Goal: Information Seeking & Learning: Find contact information

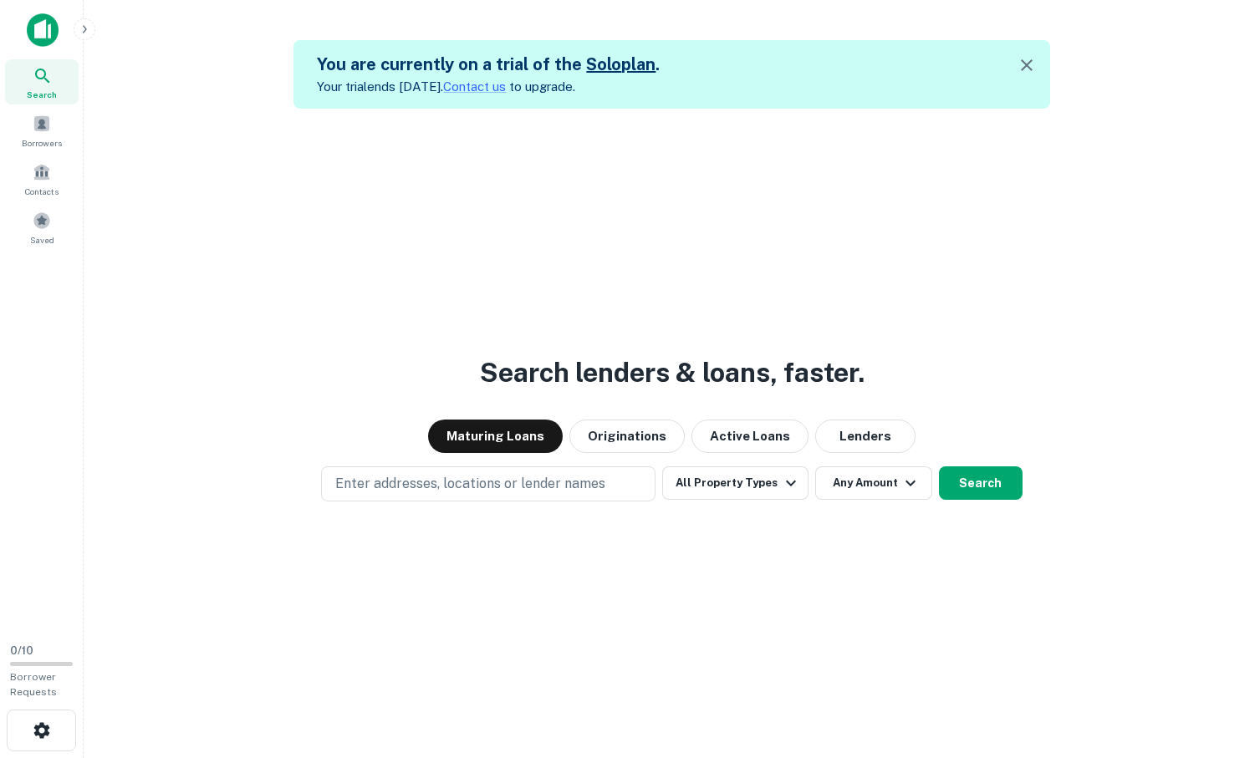
click at [1157, 155] on div "Search lenders & loans, faster. Maturing Loans Originations Active Loans Lender…" at bounding box center [672, 488] width 1150 height 758
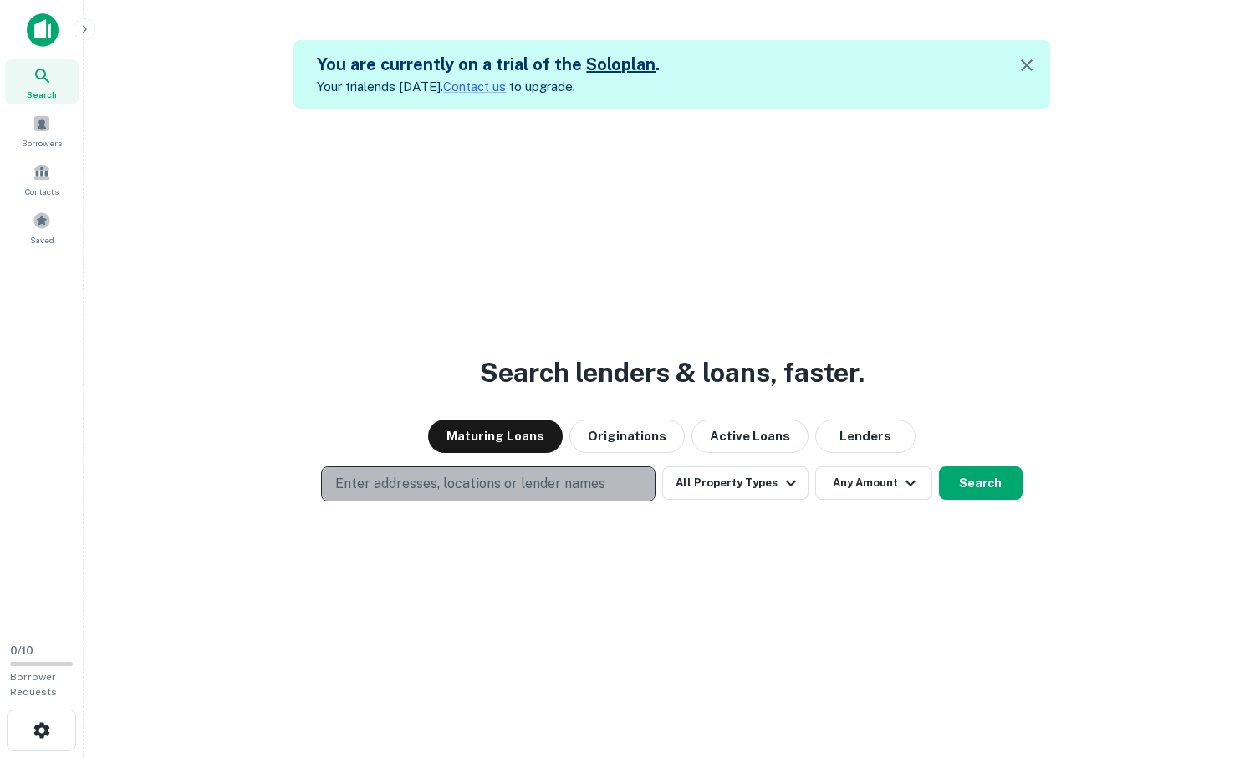
click at [585, 481] on p "Enter addresses, locations or lender names" at bounding box center [470, 484] width 270 height 20
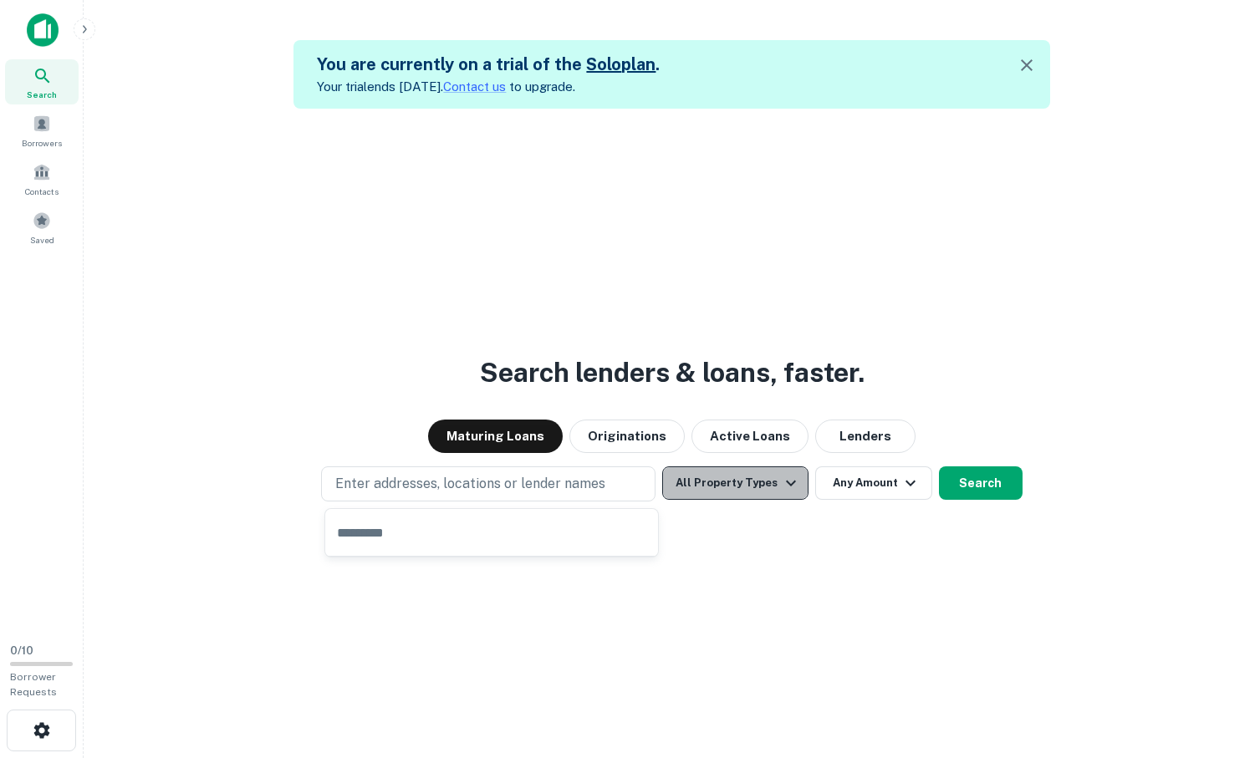
click at [758, 488] on button "All Property Types" at bounding box center [735, 483] width 146 height 33
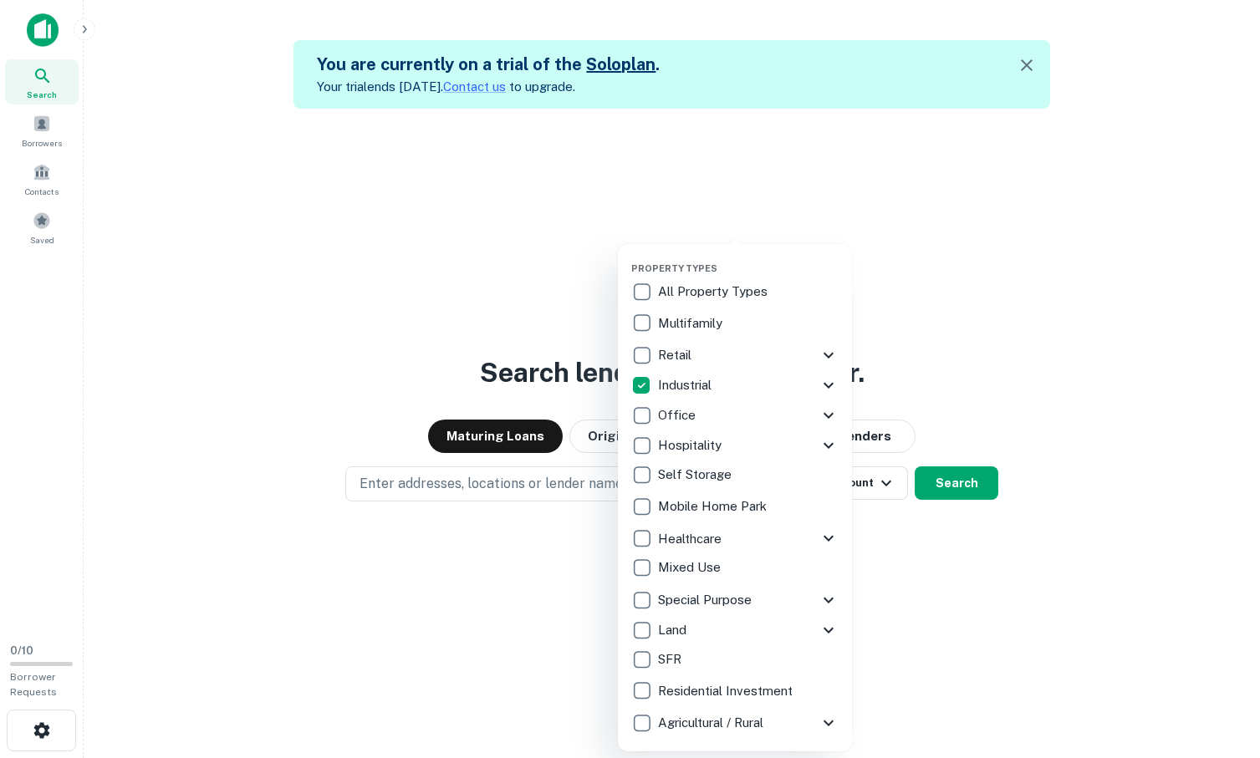
click at [1066, 590] on div at bounding box center [630, 379] width 1260 height 758
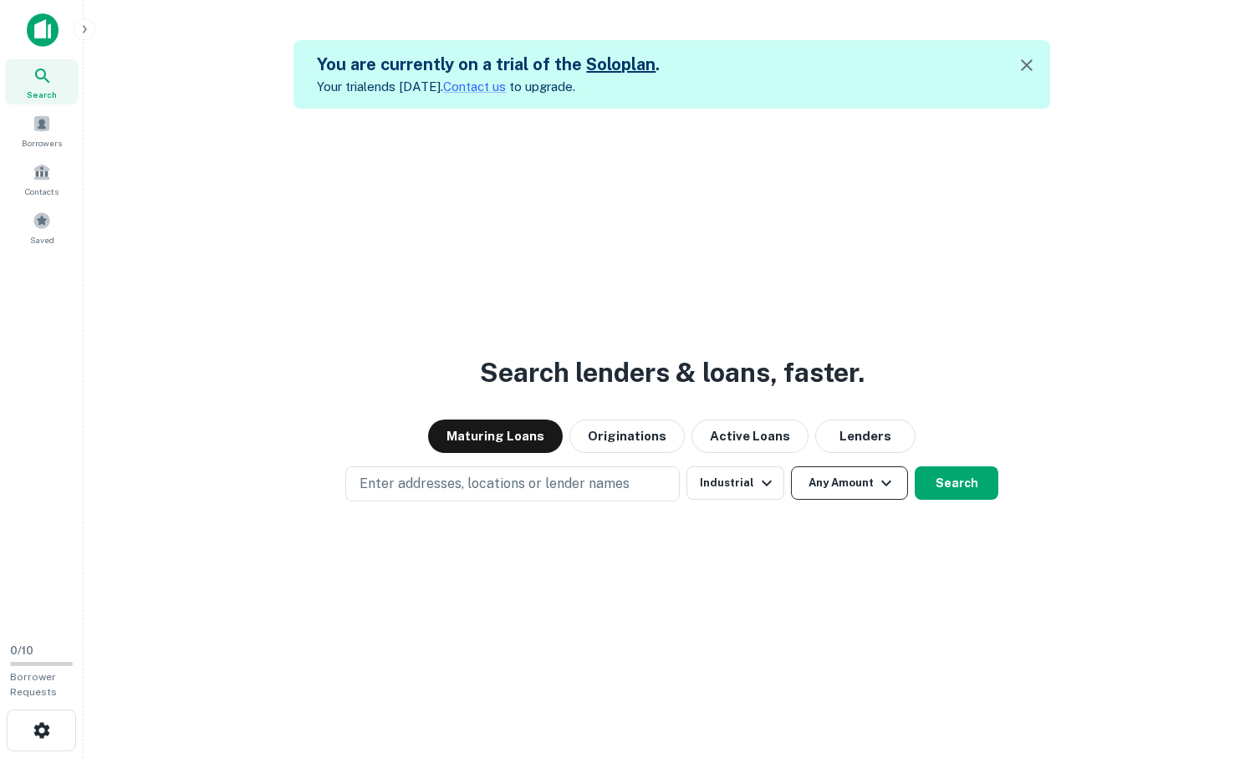
click at [862, 492] on button "Any Amount" at bounding box center [849, 483] width 117 height 33
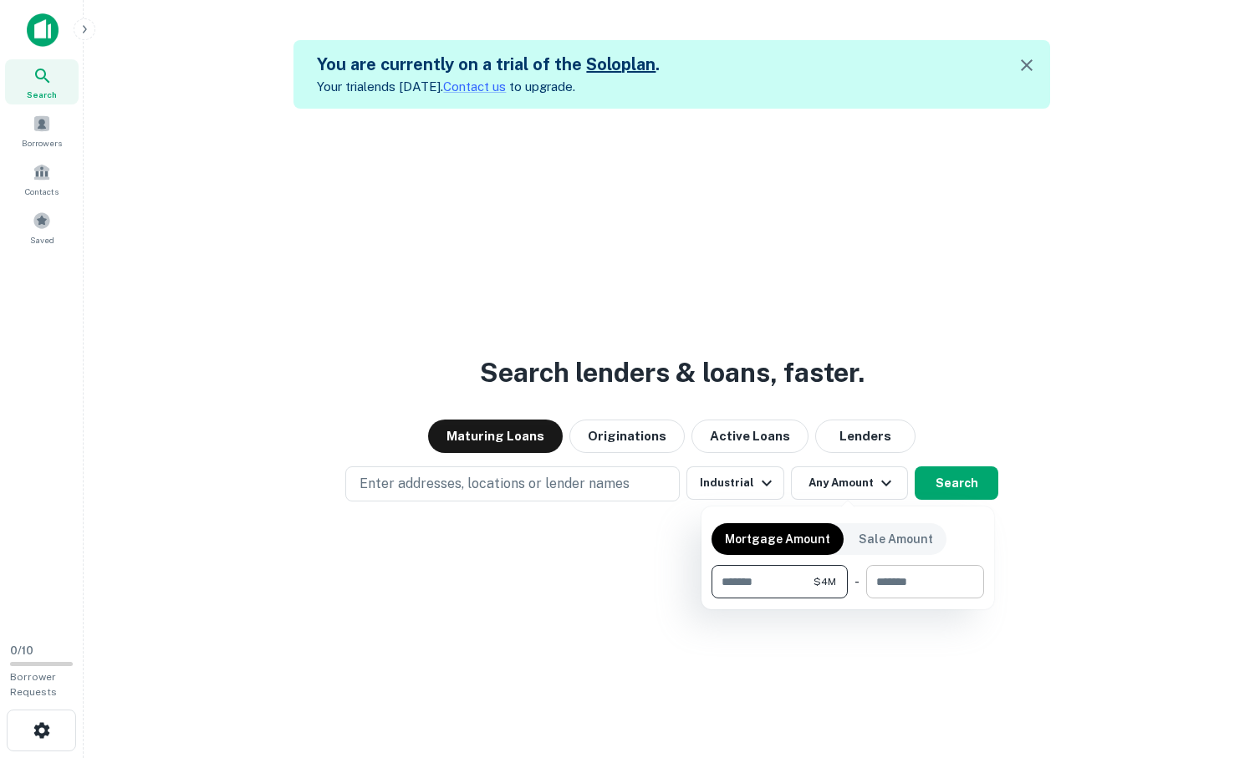
type input "*******"
click at [914, 590] on input "number" at bounding box center [919, 581] width 106 height 33
type input "********"
click at [951, 487] on div at bounding box center [630, 379] width 1260 height 758
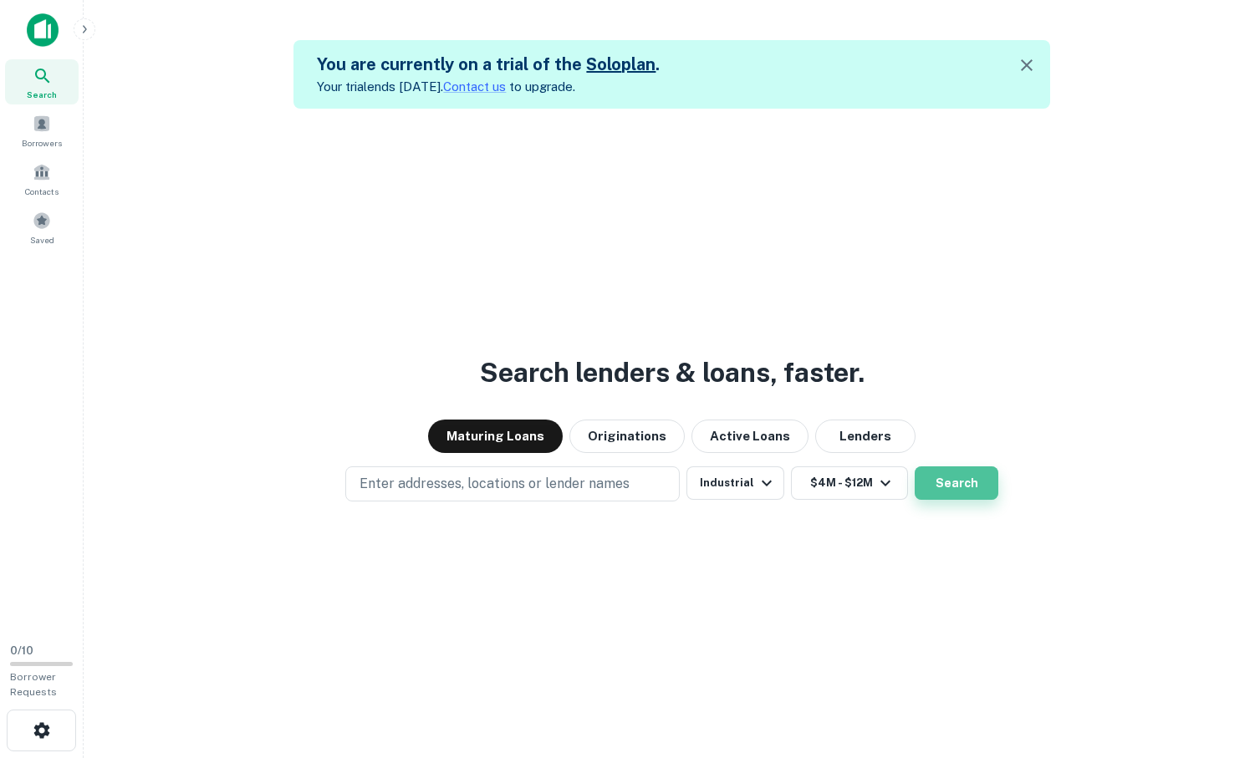
click at [966, 487] on button "Search" at bounding box center [957, 483] width 84 height 33
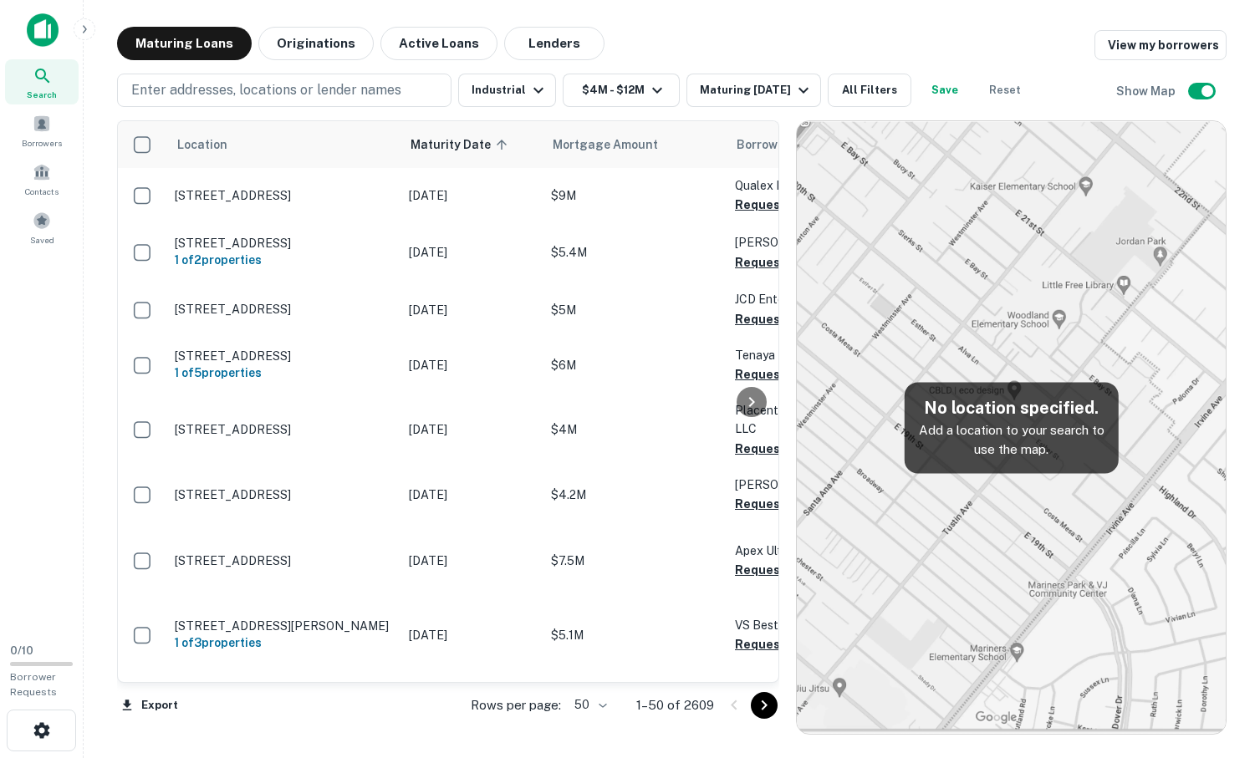
click at [1019, 355] on img at bounding box center [1011, 427] width 429 height 613
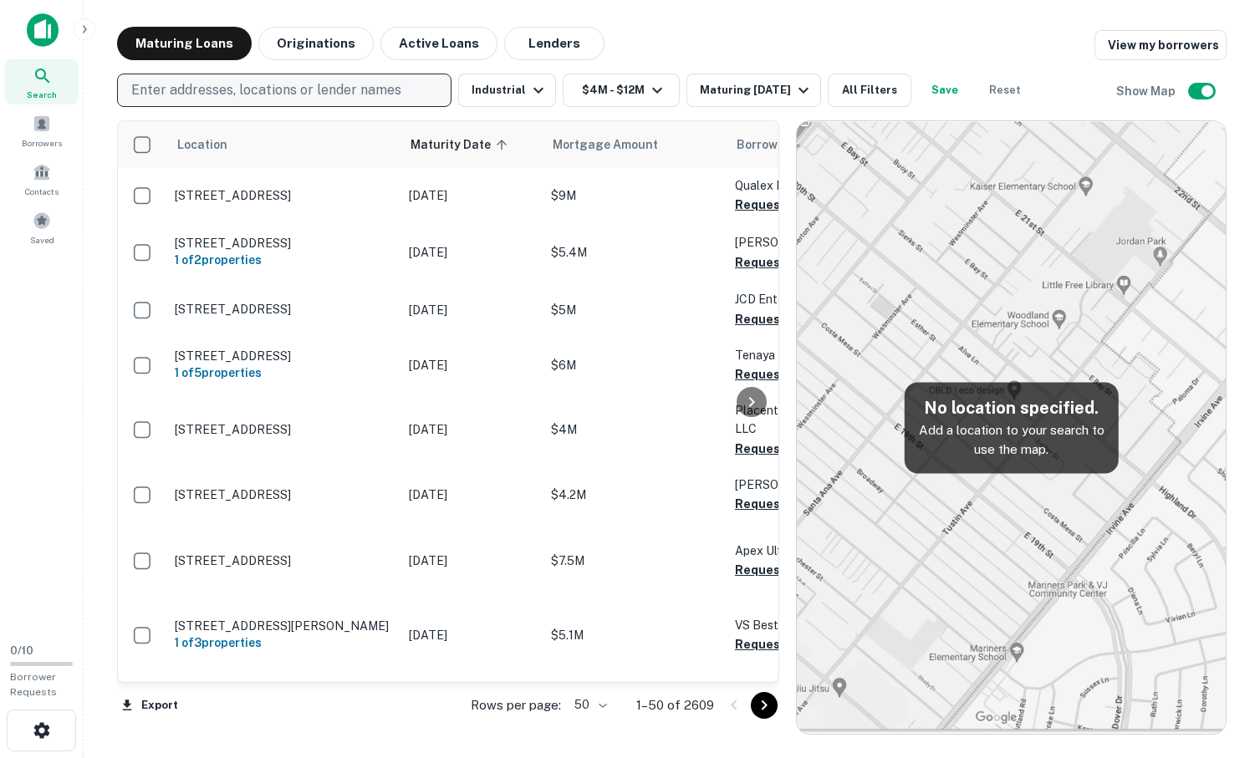
click at [317, 82] on p "Enter addresses, locations or lender names" at bounding box center [266, 90] width 270 height 20
type input "*****"
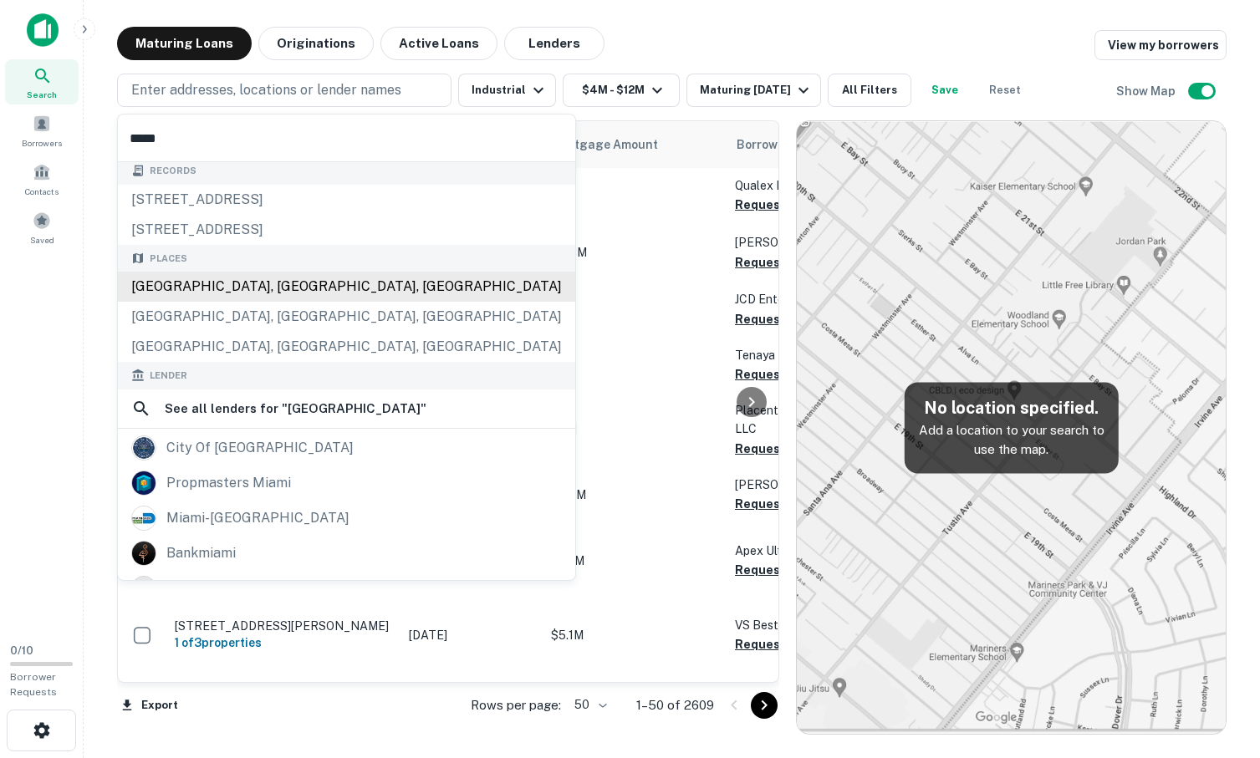
scroll to position [7, 0]
click at [197, 283] on div "Places [GEOGRAPHIC_DATA], [GEOGRAPHIC_DATA], [GEOGRAPHIC_DATA] [GEOGRAPHIC_DATA…" at bounding box center [346, 302] width 457 height 118
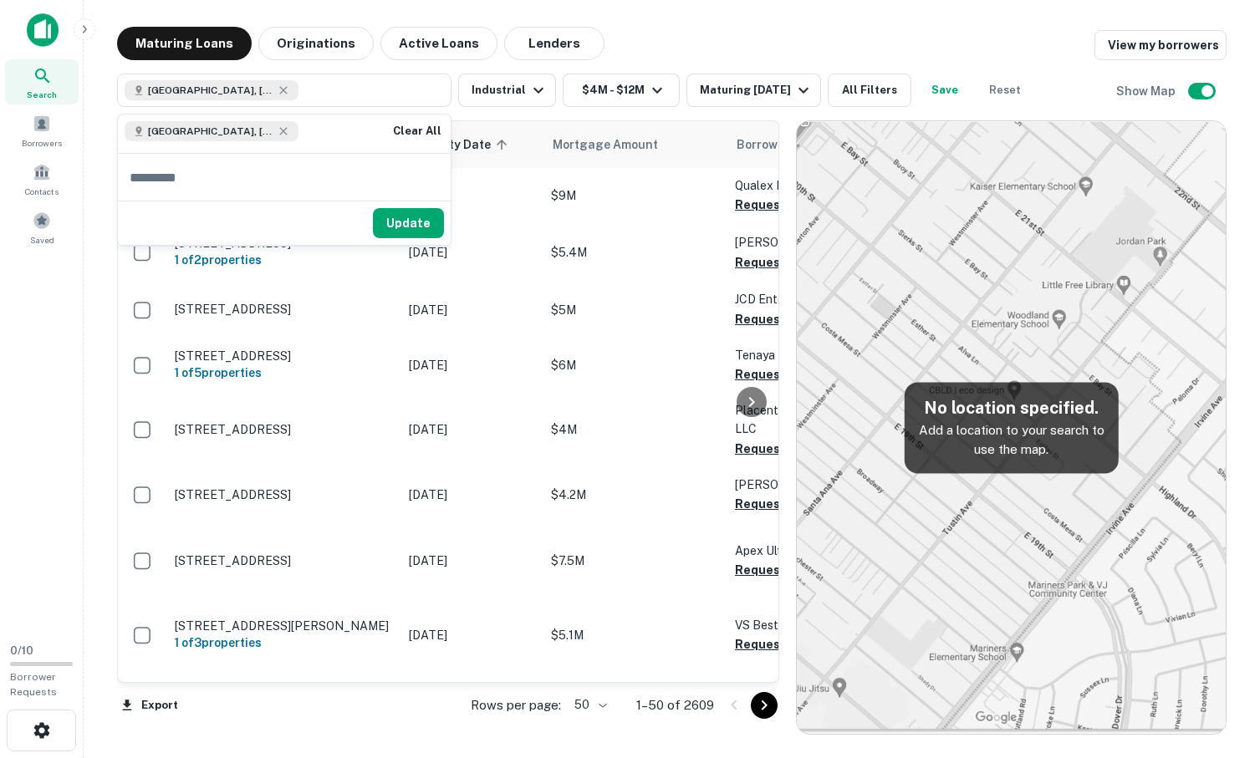
scroll to position [0, 0]
click at [408, 221] on button "Update" at bounding box center [408, 223] width 71 height 30
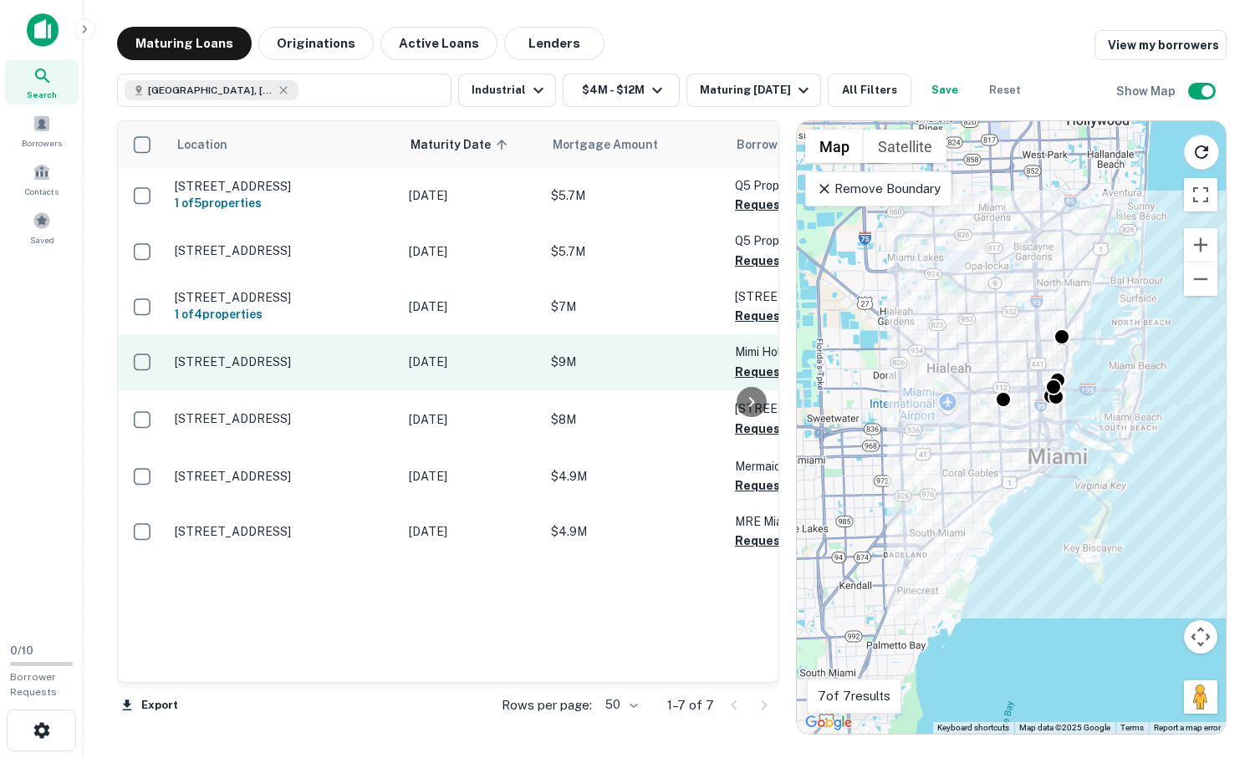
click at [329, 360] on p "[STREET_ADDRESS]" at bounding box center [283, 362] width 217 height 15
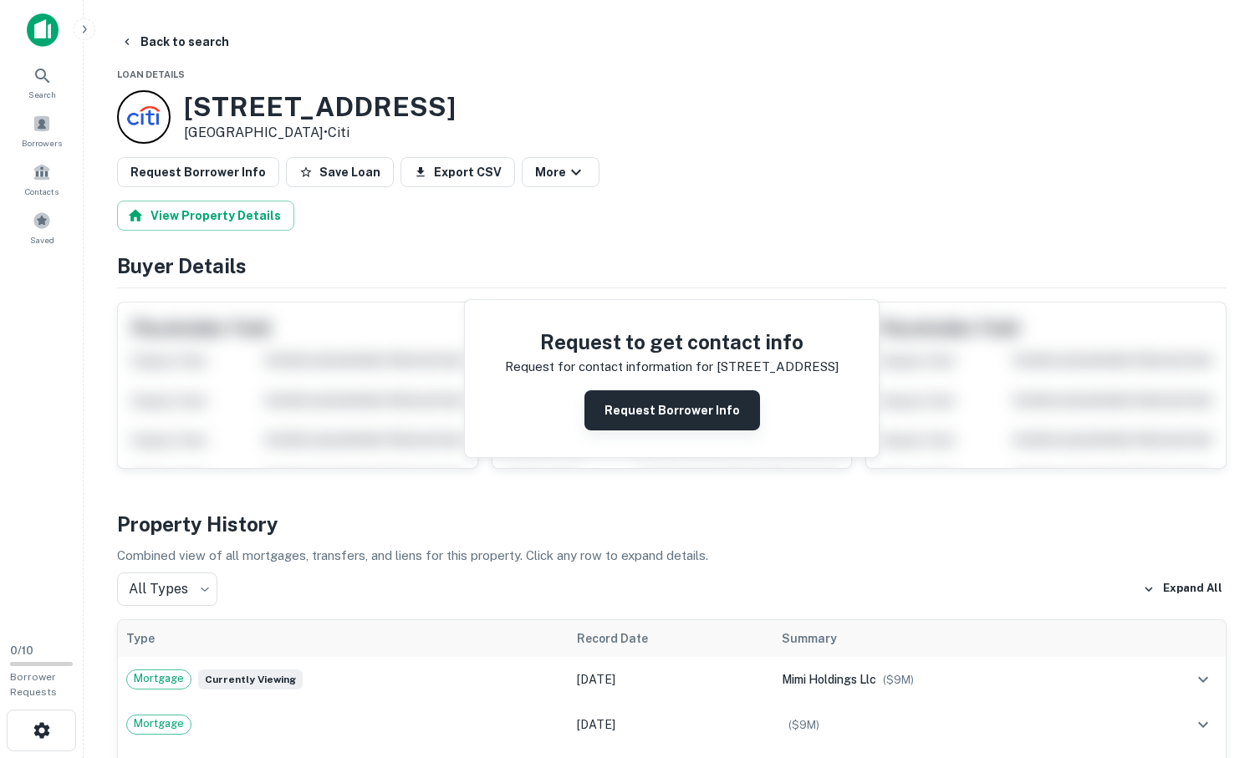
click at [638, 417] on button "Request Borrower Info" at bounding box center [673, 411] width 176 height 40
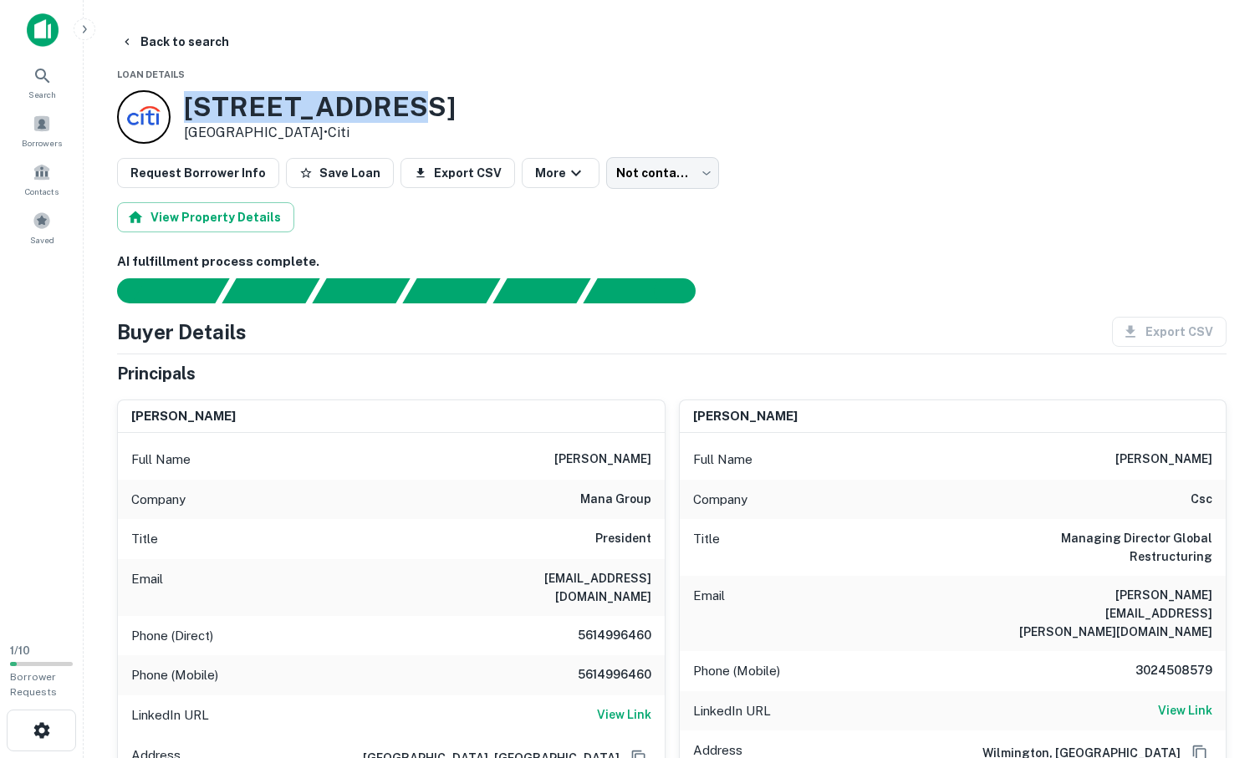
drag, startPoint x: 387, startPoint y: 97, endPoint x: 184, endPoint y: 119, distance: 204.4
click at [184, 119] on h3 "[STREET_ADDRESS]" at bounding box center [320, 107] width 272 height 32
copy h3 "[STREET_ADDRESS]"
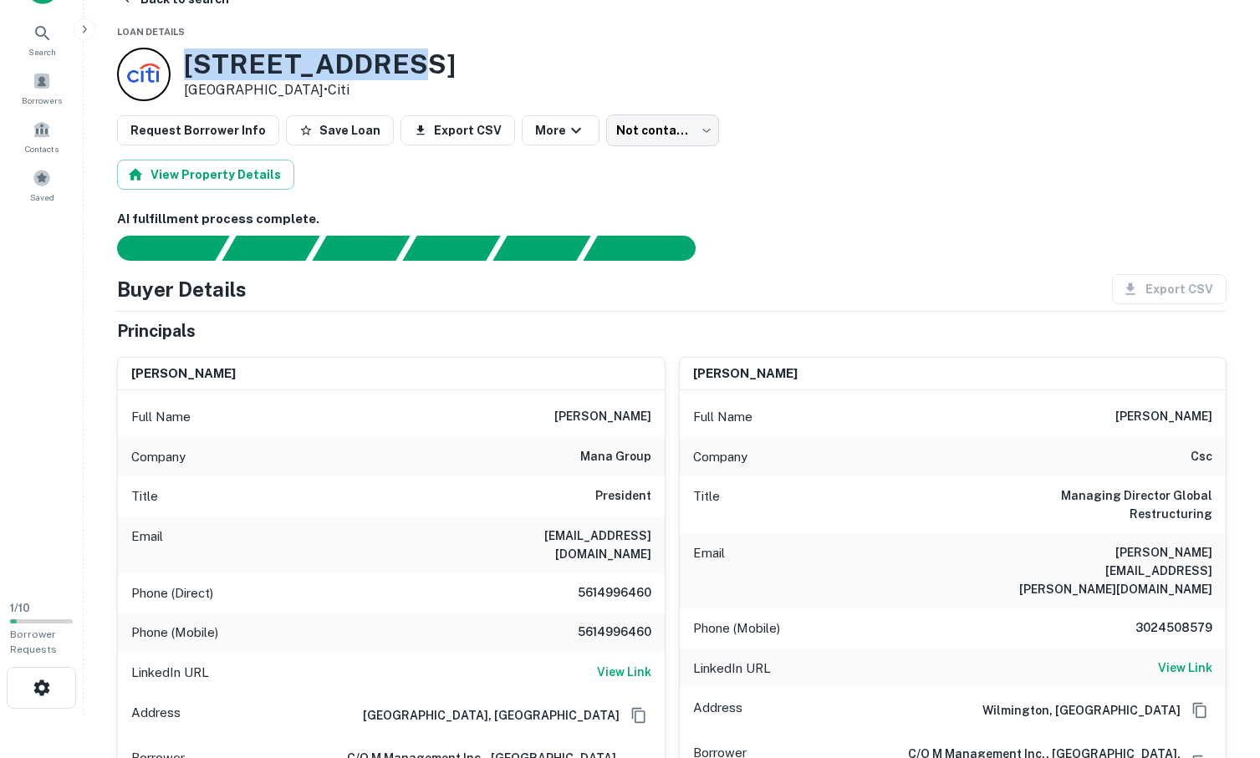
scroll to position [70, 0]
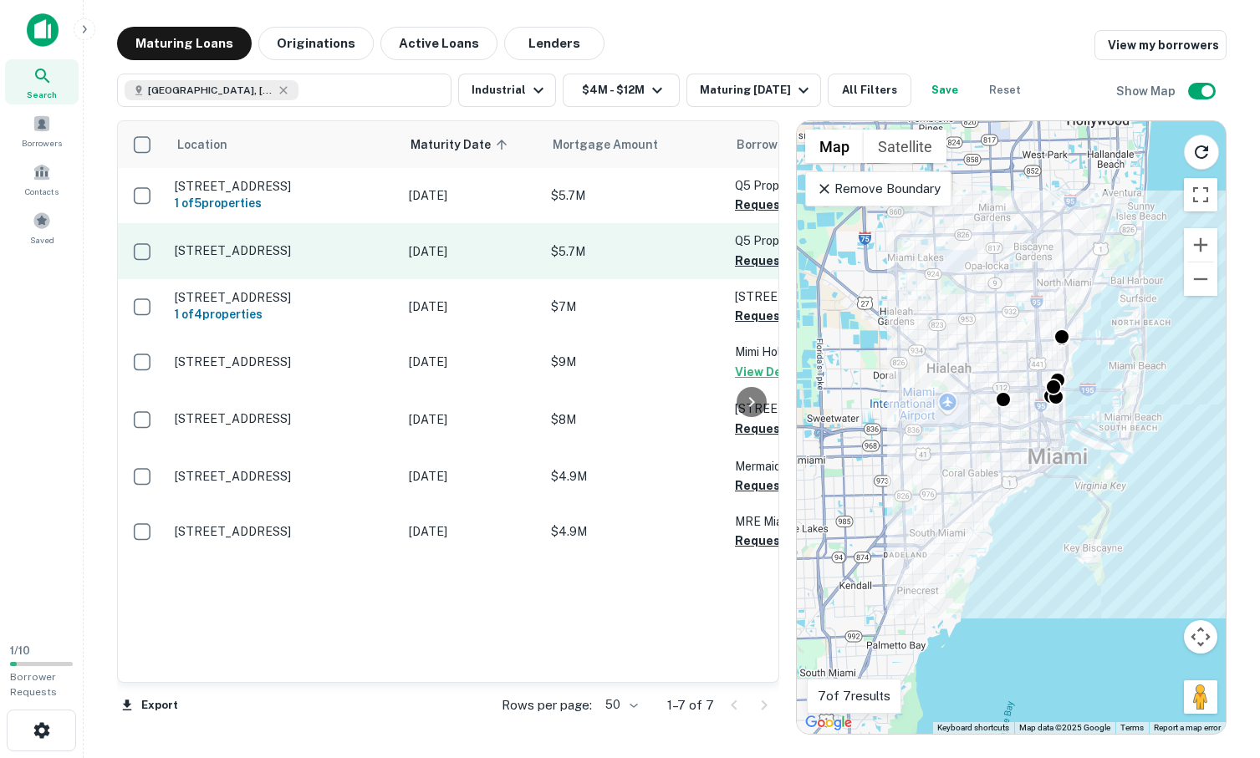
click at [323, 244] on p "[STREET_ADDRESS]" at bounding box center [283, 250] width 217 height 15
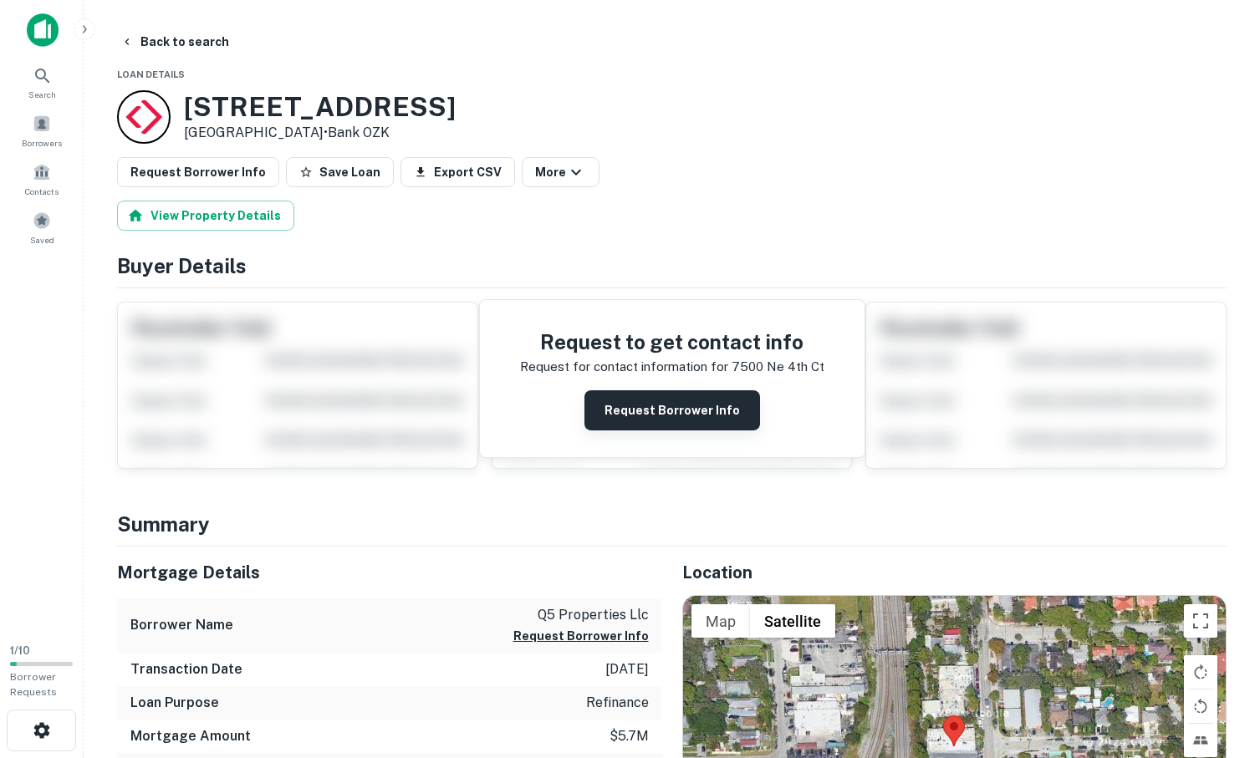
click at [684, 411] on button "Request Borrower Info" at bounding box center [673, 411] width 176 height 40
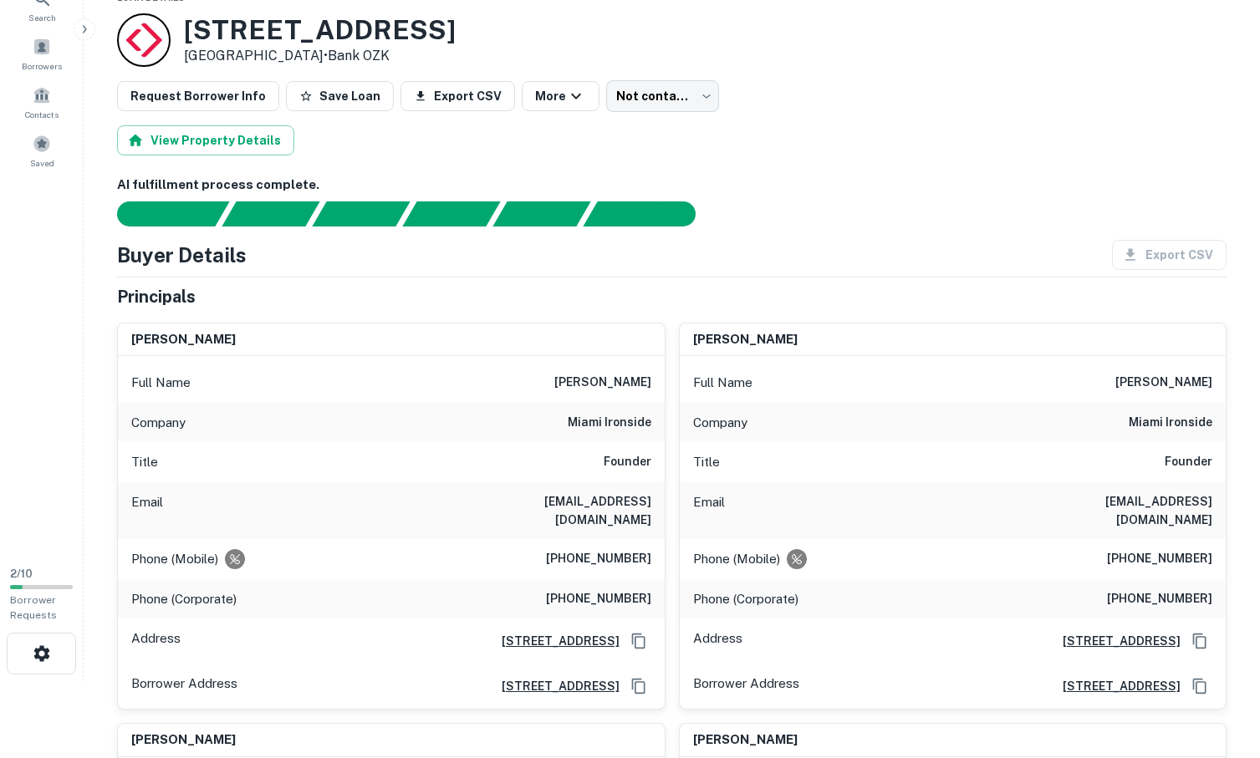
scroll to position [89, 0]
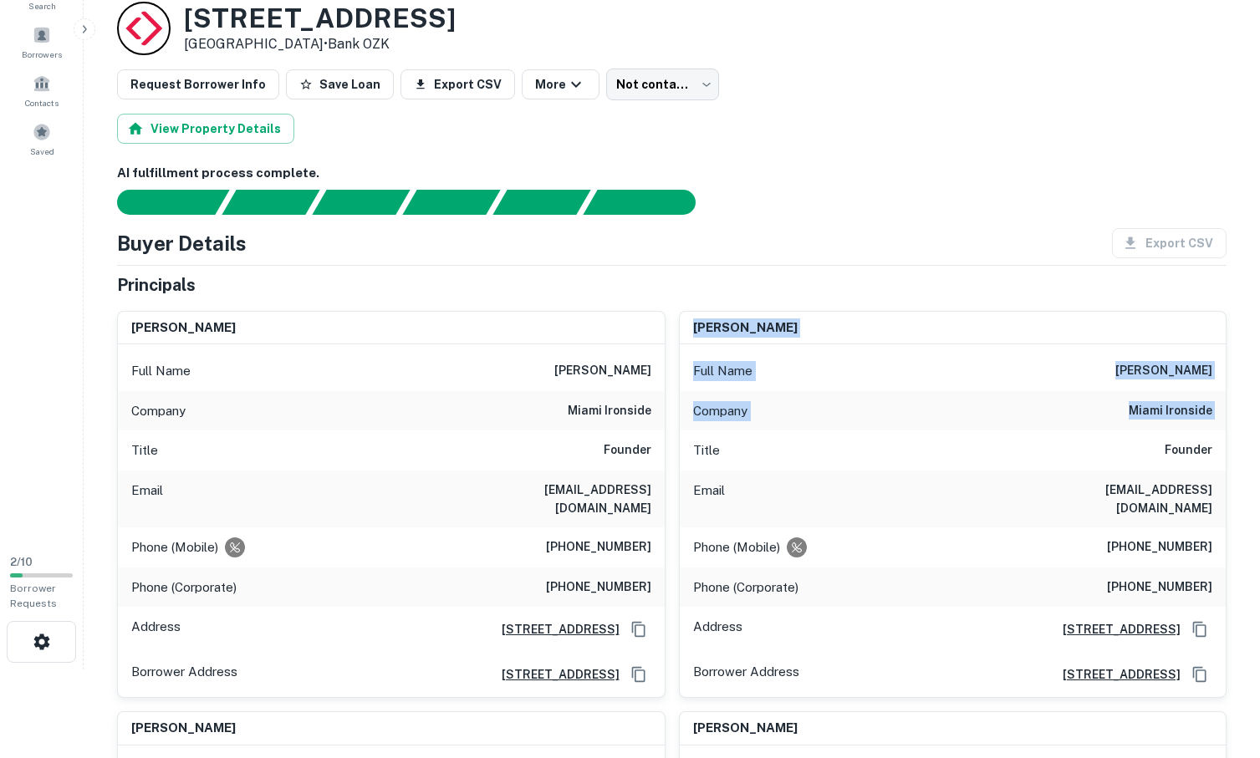
drag, startPoint x: 690, startPoint y: 325, endPoint x: 748, endPoint y: 433, distance: 122.3
click at [748, 433] on div "[PERSON_NAME] Full Name [PERSON_NAME] Company miami ironside Title Founder Emai…" at bounding box center [953, 505] width 547 height 386
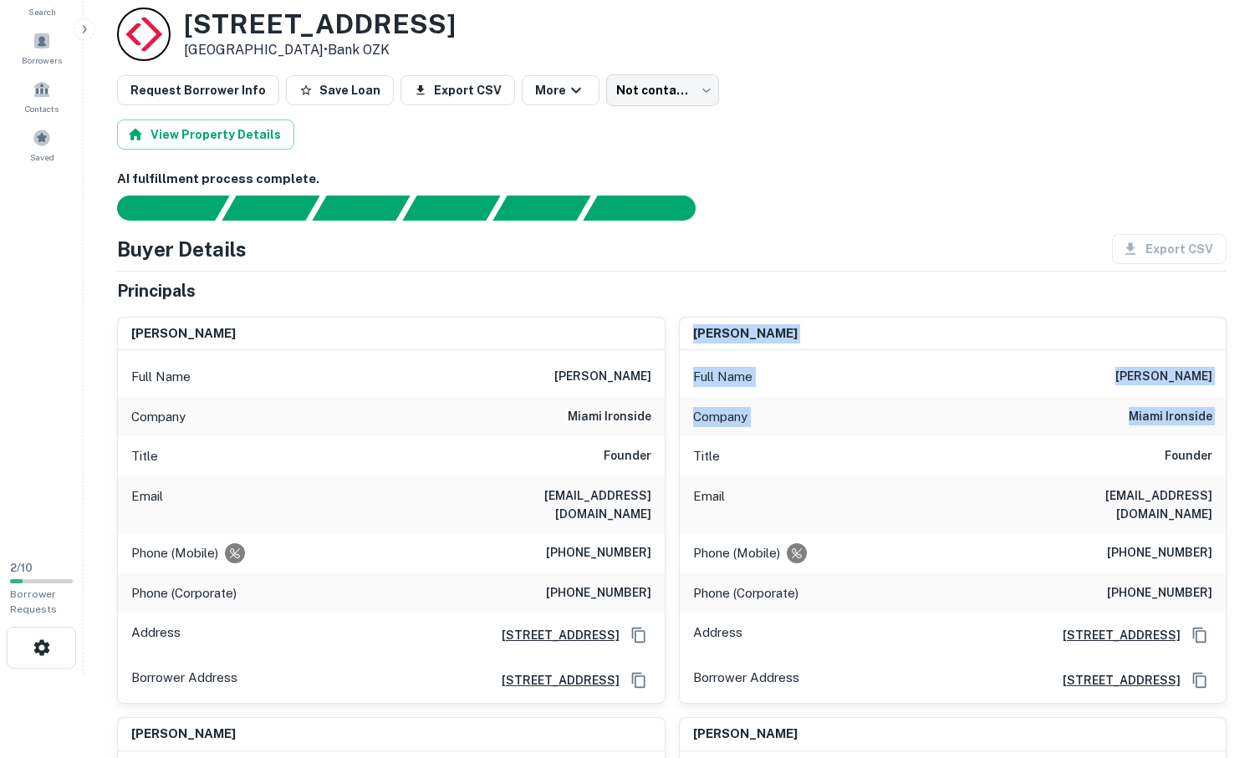
click at [799, 393] on div "Full Name [PERSON_NAME]" at bounding box center [953, 377] width 547 height 40
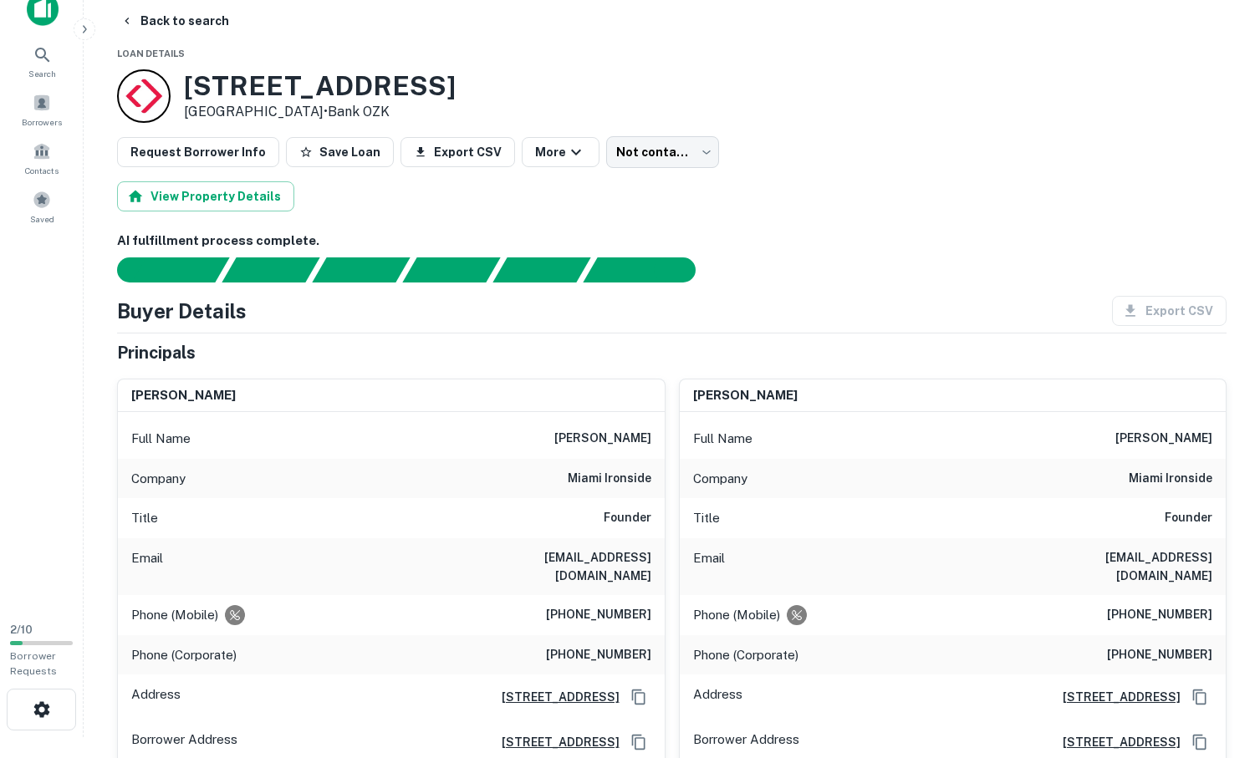
scroll to position [0, 0]
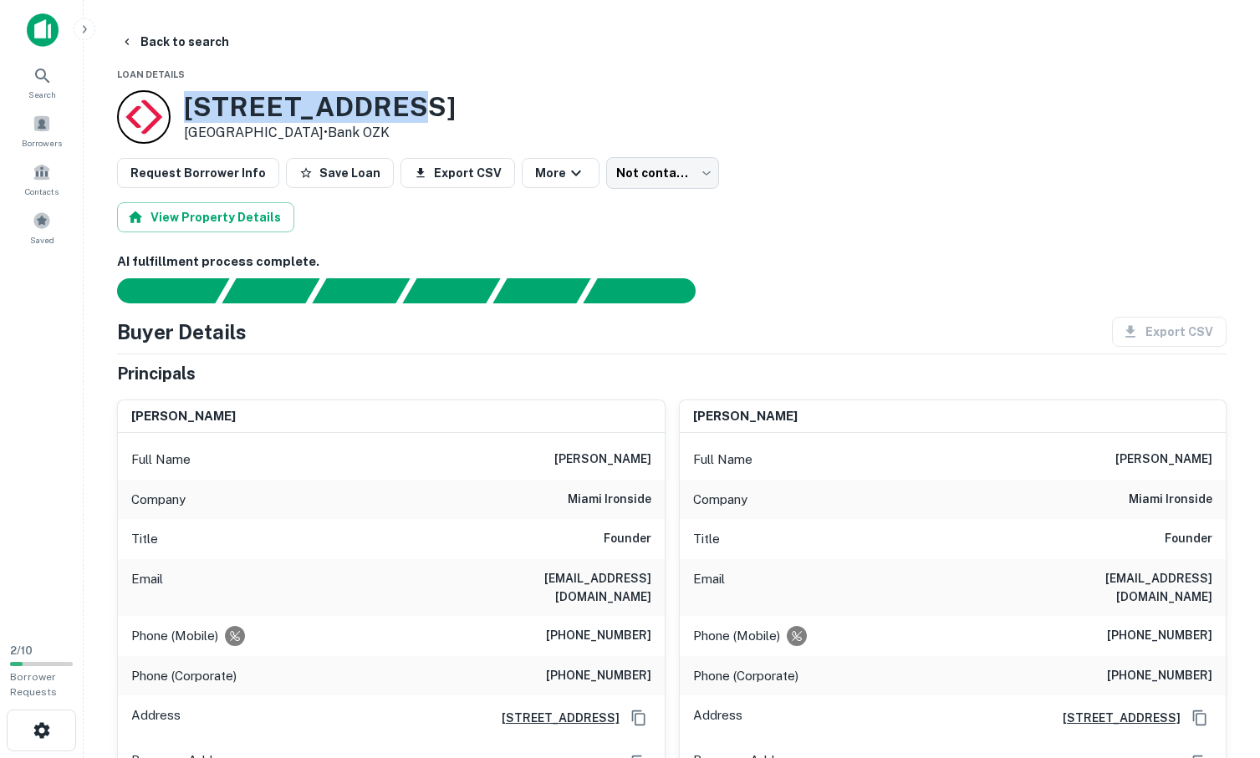
drag, startPoint x: 391, startPoint y: 107, endPoint x: 191, endPoint y: 102, distance: 199.9
click at [191, 102] on div "[STREET_ADDRESS] • Bank OZK" at bounding box center [672, 117] width 1110 height 54
copy h3 "[STREET_ADDRESS]"
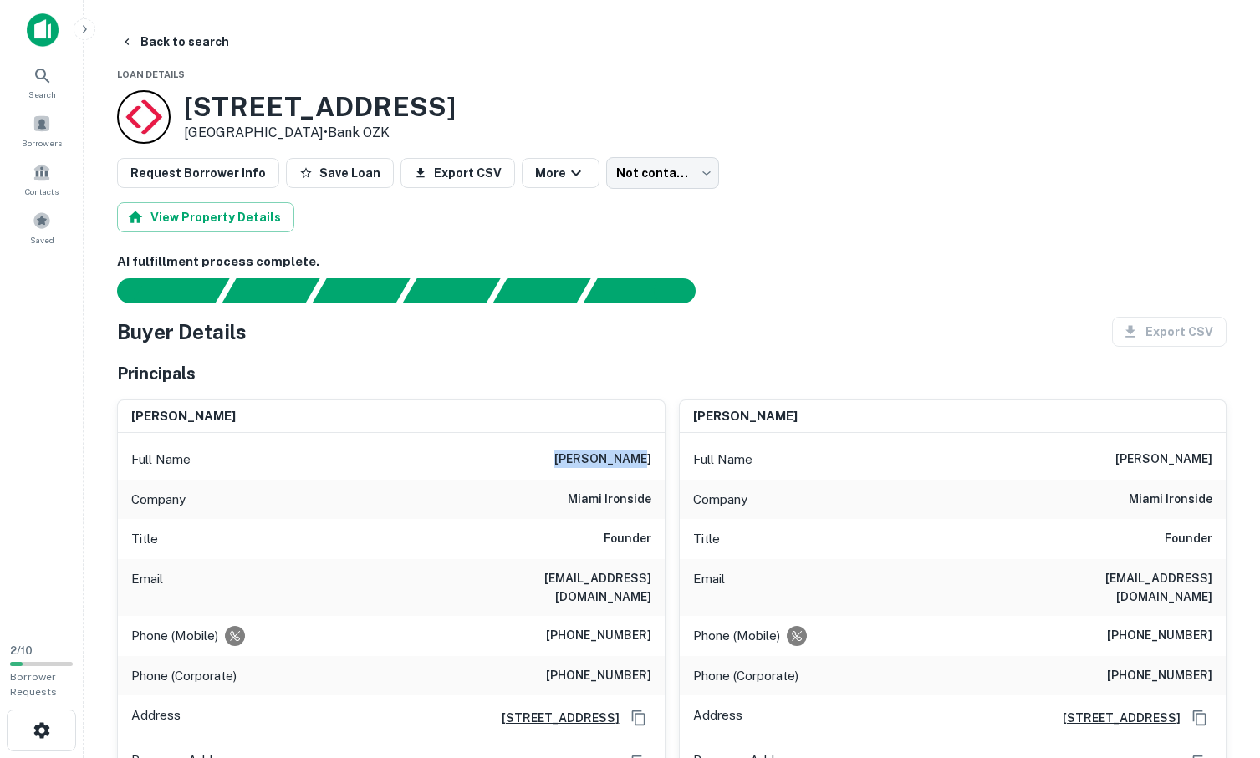
drag, startPoint x: 585, startPoint y: 460, endPoint x: 654, endPoint y: 457, distance: 69.5
click at [654, 457] on div "Full Name [PERSON_NAME]" at bounding box center [391, 460] width 547 height 40
copy h6 "[PERSON_NAME]"
click at [577, 709] on h6 "[STREET_ADDRESS]" at bounding box center [553, 718] width 131 height 18
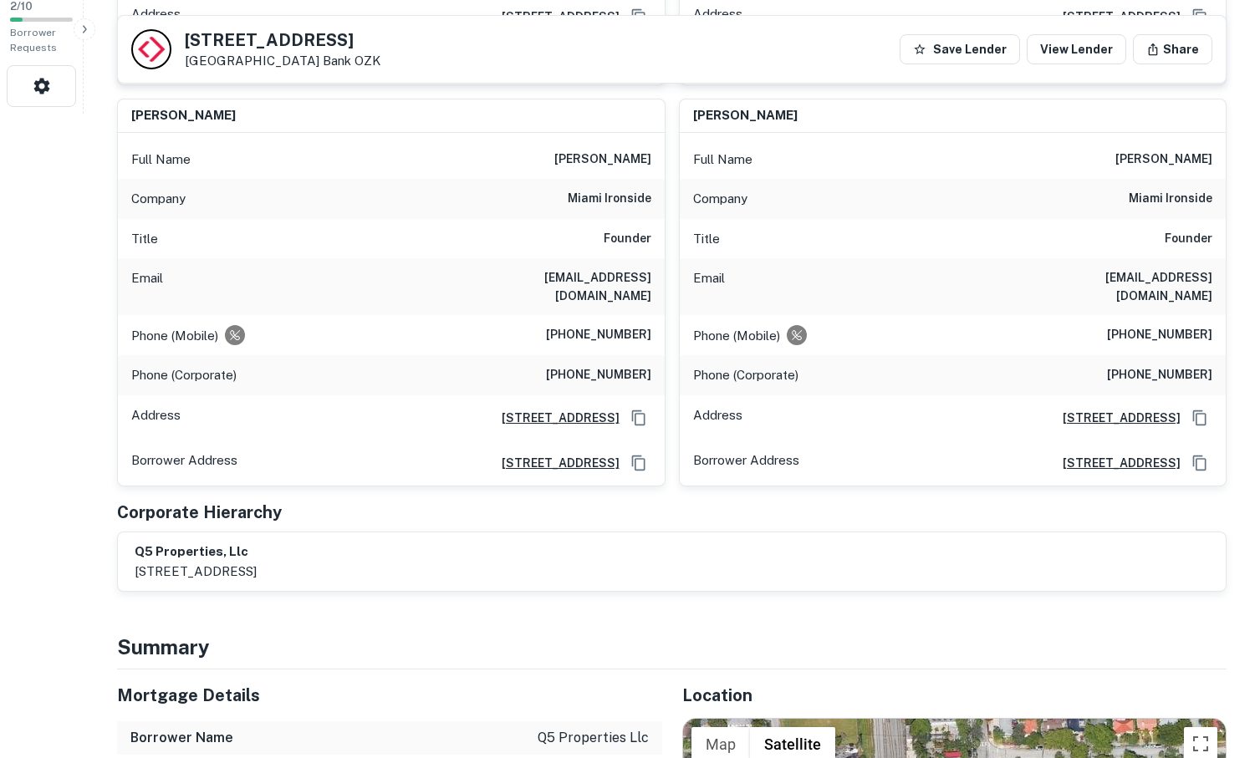
scroll to position [633, 0]
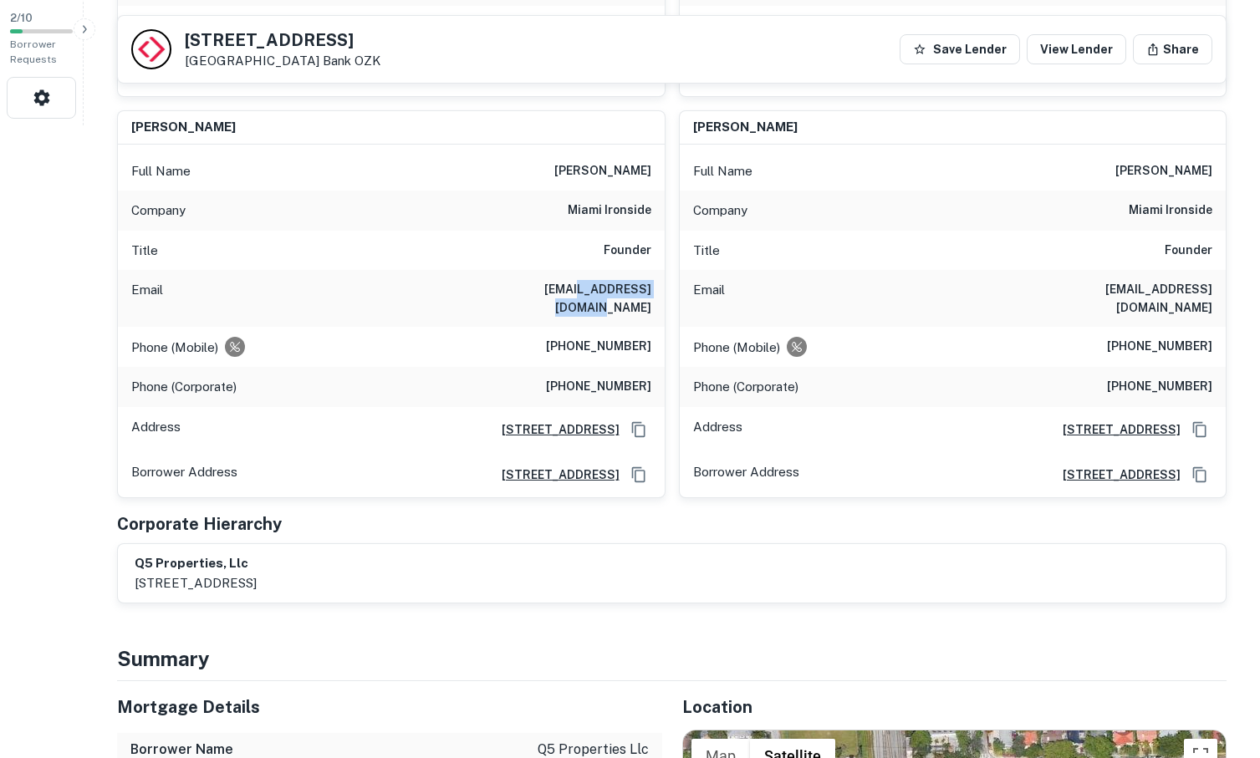
drag, startPoint x: 650, startPoint y: 273, endPoint x: 548, endPoint y: 270, distance: 102.1
click at [548, 280] on h6 "[EMAIL_ADDRESS][DOMAIN_NAME]" at bounding box center [551, 298] width 201 height 37
copy h6 "[DOMAIN_NAME]"
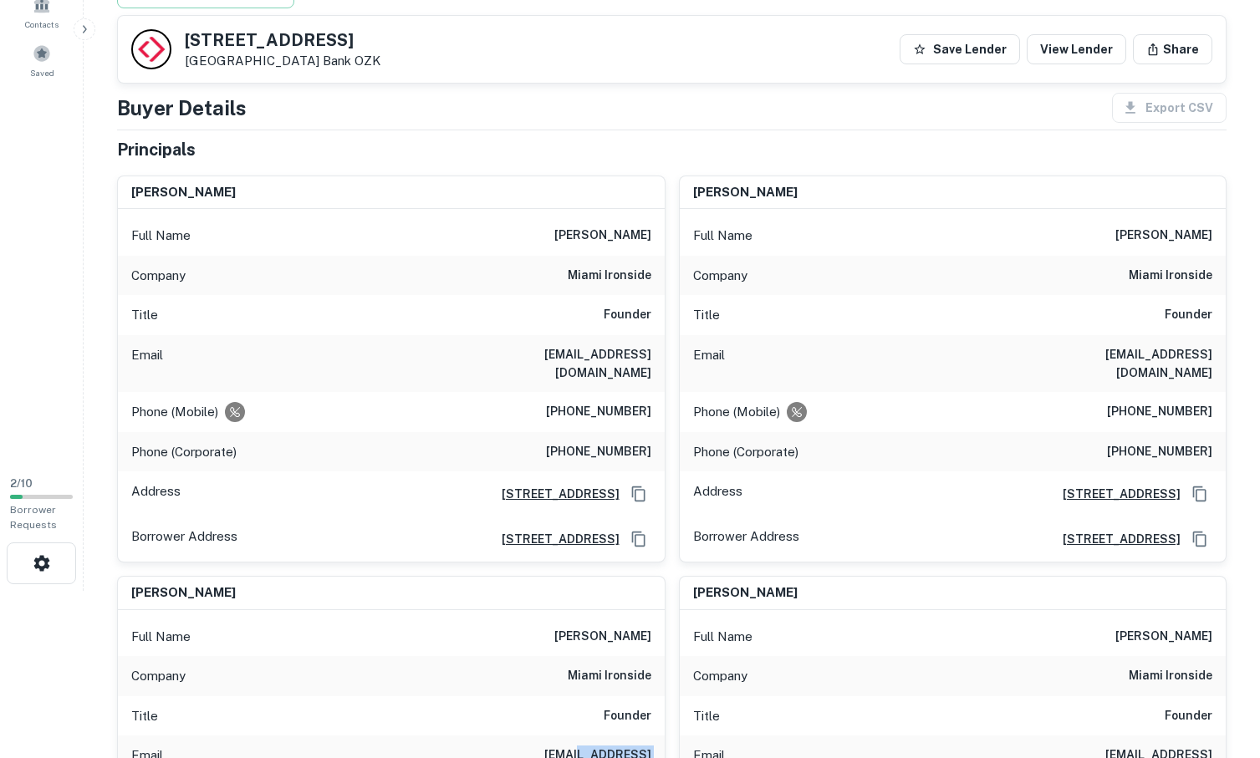
scroll to position [158, 0]
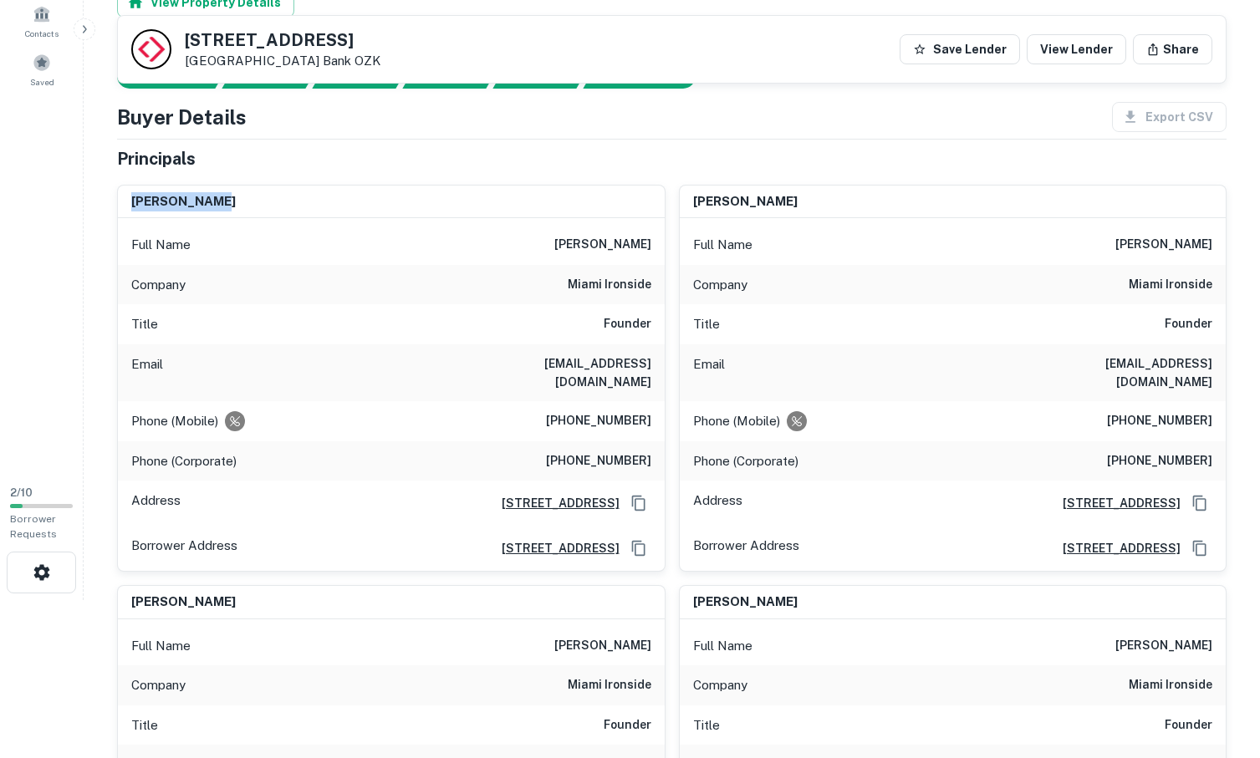
drag, startPoint x: 221, startPoint y: 192, endPoint x: 115, endPoint y: 192, distance: 105.4
click at [115, 192] on div "[PERSON_NAME] Full Name [PERSON_NAME] Company miami ironside Title Founder Emai…" at bounding box center [385, 371] width 562 height 401
copy h6 "[PERSON_NAME]"
drag, startPoint x: 516, startPoint y: 365, endPoint x: 652, endPoint y: 360, distance: 136.4
click at [652, 360] on div "Email [EMAIL_ADDRESS][DOMAIN_NAME]" at bounding box center [391, 373] width 547 height 57
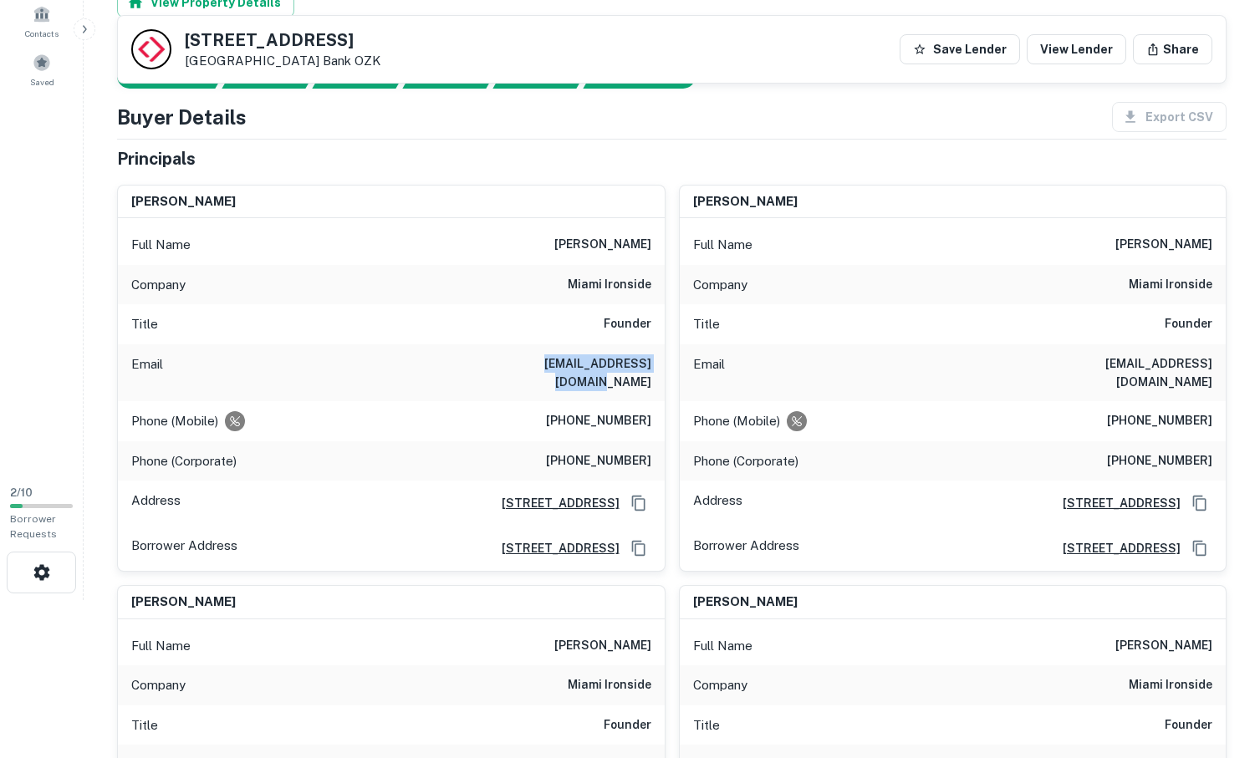
copy h6 "[EMAIL_ADDRESS][DOMAIN_NAME]"
click at [1189, 112] on div "Export CSV" at bounding box center [1163, 117] width 128 height 30
